Goal: Navigation & Orientation: Find specific page/section

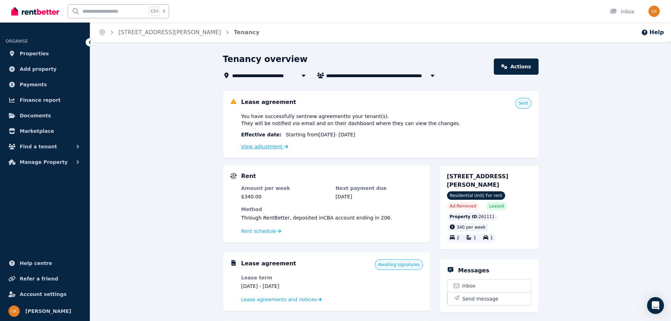
click at [260, 146] on link "View adjustment" at bounding box center [264, 147] width 47 height 6
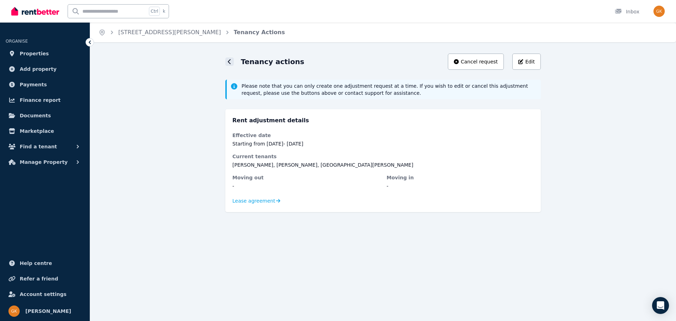
click at [230, 62] on icon at bounding box center [230, 62] width 4 height 6
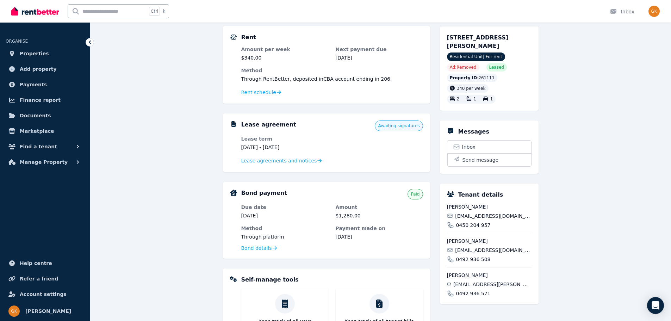
scroll to position [141, 0]
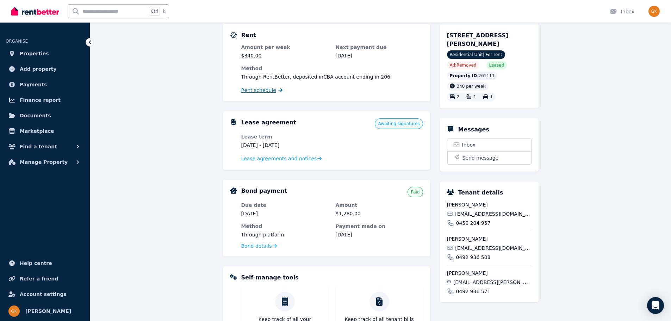
click at [264, 88] on span "Rent schedule" at bounding box center [258, 90] width 35 height 7
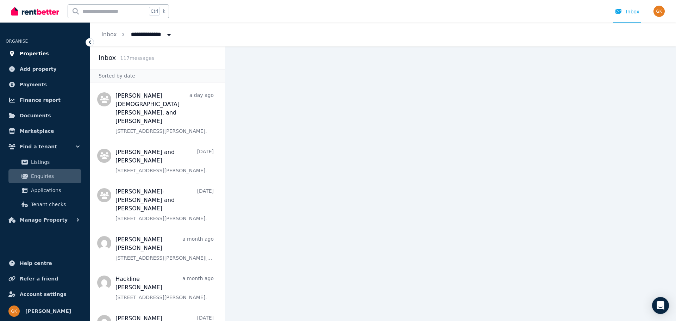
click at [31, 53] on span "Properties" at bounding box center [34, 53] width 29 height 8
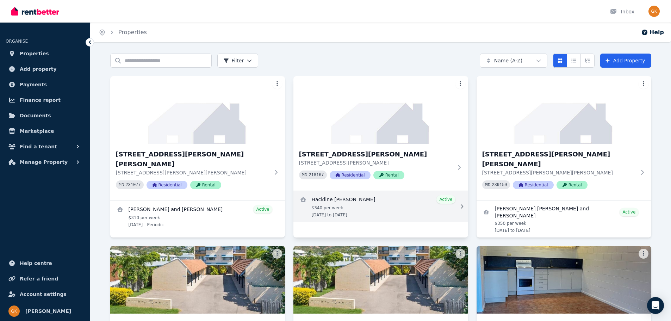
click at [332, 211] on link "View details for Hackline Abesamis" at bounding box center [380, 206] width 175 height 31
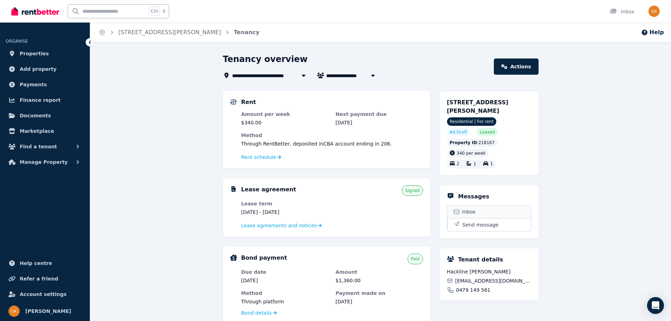
click at [482, 207] on link "Inbox" at bounding box center [489, 211] width 84 height 13
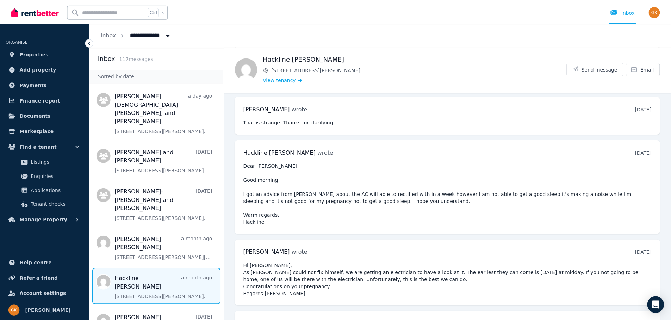
scroll to position [510, 0]
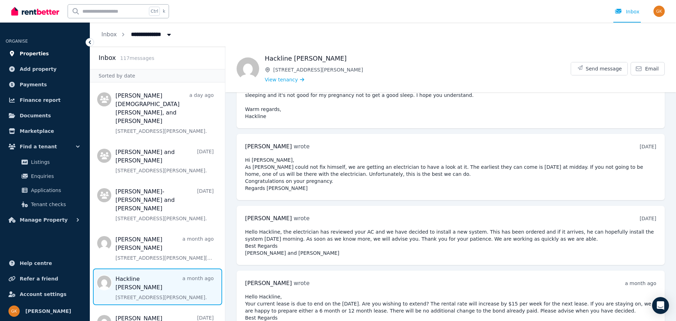
click at [35, 54] on span "Properties" at bounding box center [34, 53] width 29 height 8
